Goal: Task Accomplishment & Management: Manage account settings

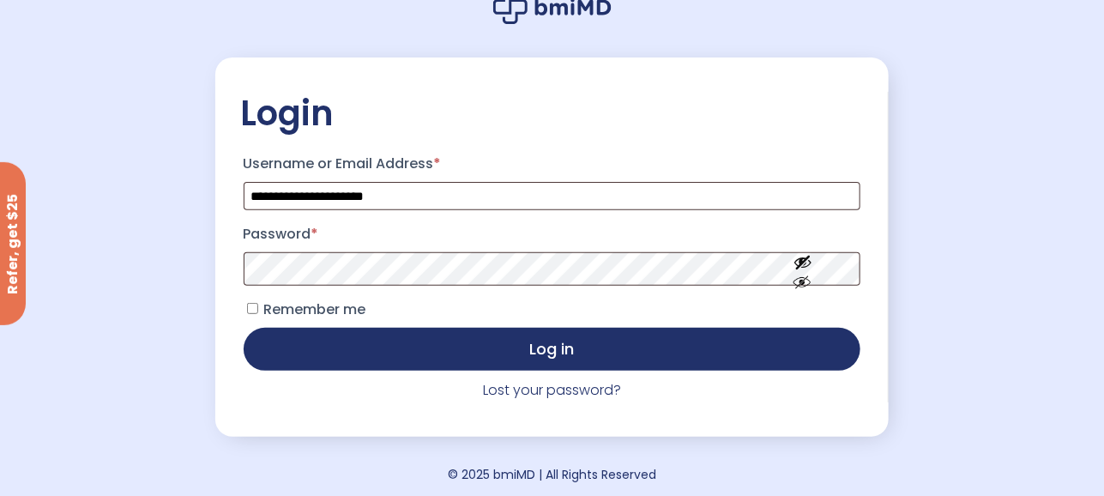
scroll to position [117, 0]
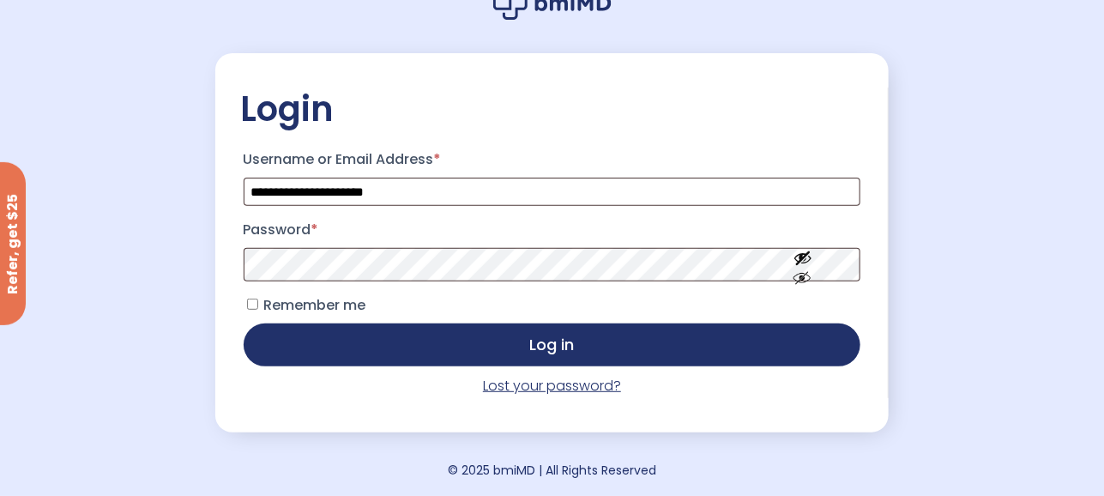
click at [539, 385] on link "Lost your password?" at bounding box center [552, 386] width 138 height 20
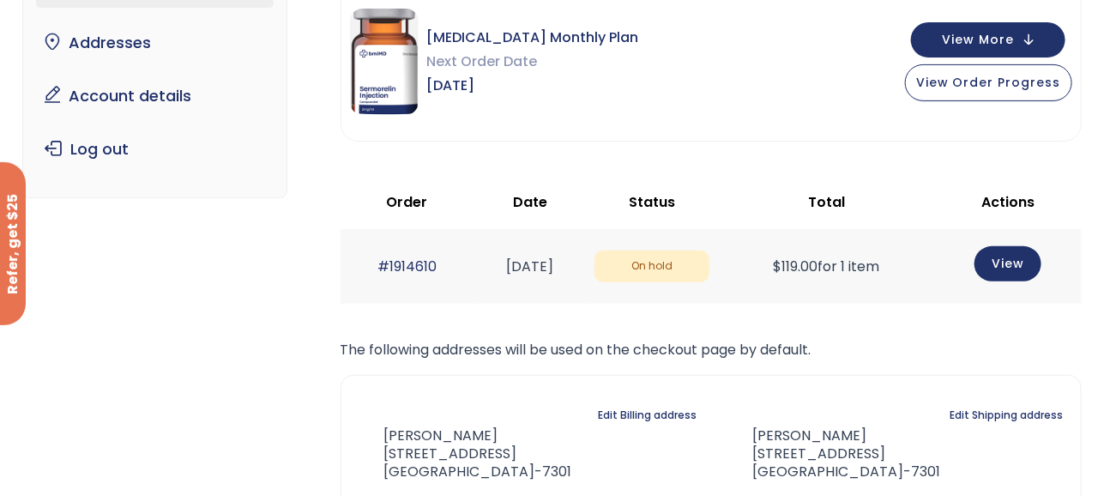
scroll to position [172, 0]
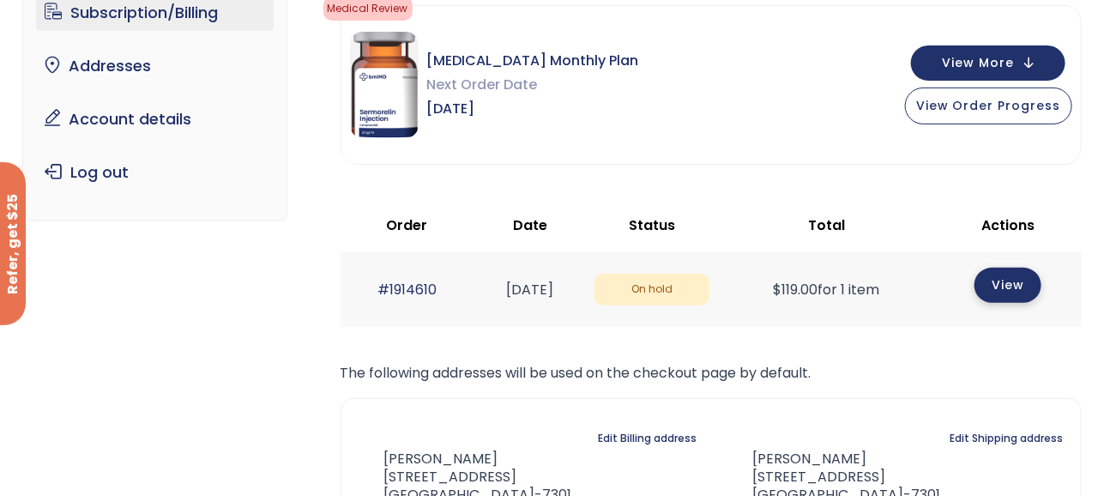
click at [1009, 275] on link "View" at bounding box center [1007, 285] width 67 height 35
click at [1008, 276] on link "View" at bounding box center [1007, 285] width 67 height 35
click at [1020, 280] on link "View" at bounding box center [1007, 285] width 67 height 35
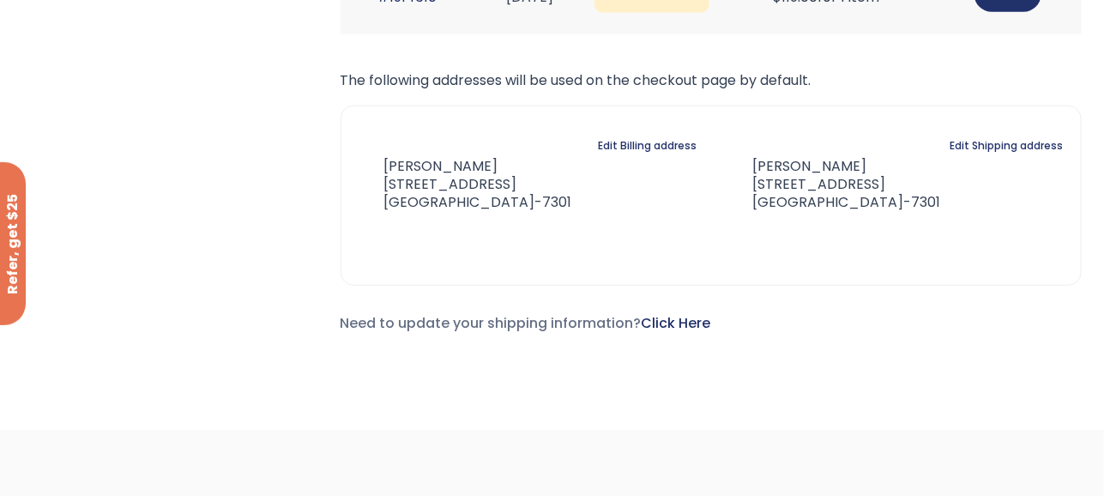
scroll to position [206, 0]
